Goal: Task Accomplishment & Management: Manage account settings

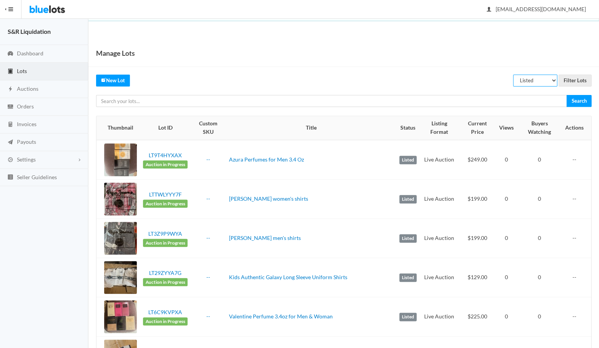
select select "unreviewed"
click at [571, 80] on input "Filter Lots" at bounding box center [575, 81] width 33 height 12
